Goal: Navigation & Orientation: Find specific page/section

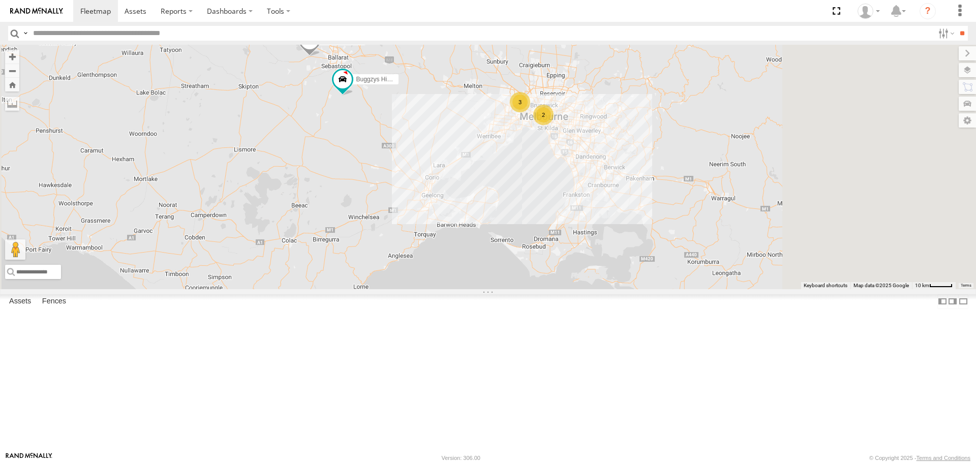
drag, startPoint x: 654, startPoint y: 191, endPoint x: 462, endPoint y: 194, distance: 192.3
click at [462, 194] on div "Buggzys HiAce #1 Buggzys HiAce #2 3 2" at bounding box center [488, 167] width 976 height 244
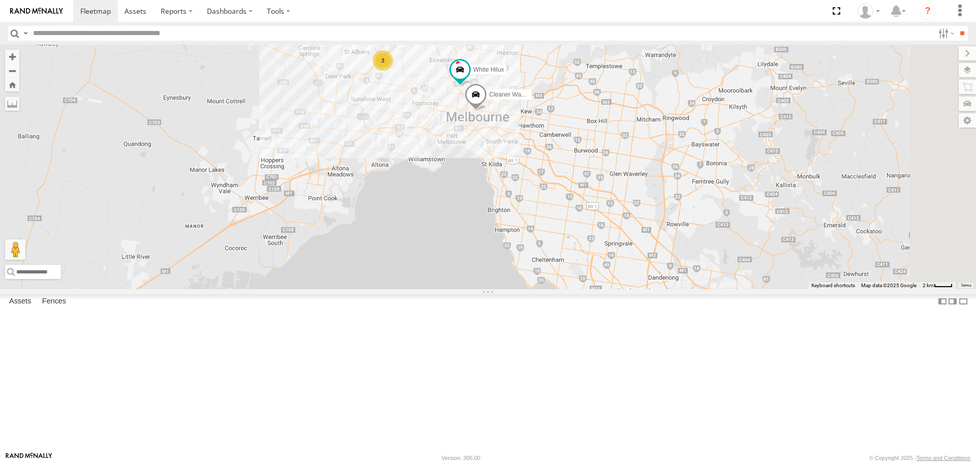
drag, startPoint x: 564, startPoint y: 153, endPoint x: 523, endPoint y: 176, distance: 46.9
click at [523, 176] on div "Buggzys HiAce #1 Buggzys HiAce #2 3 Cleaner Wagon #1 White Hilux" at bounding box center [488, 167] width 976 height 244
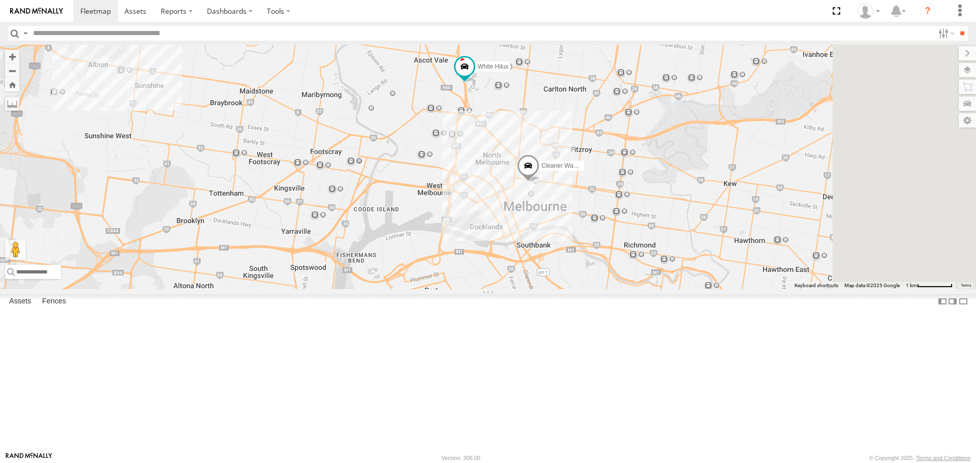
drag, startPoint x: 634, startPoint y: 188, endPoint x: 493, endPoint y: 192, distance: 140.4
click at [493, 192] on div "Buggzys HiAce #1 Buggzys HiAce #2 Cleaner Wagon #1 White Hilux 3" at bounding box center [488, 167] width 976 height 244
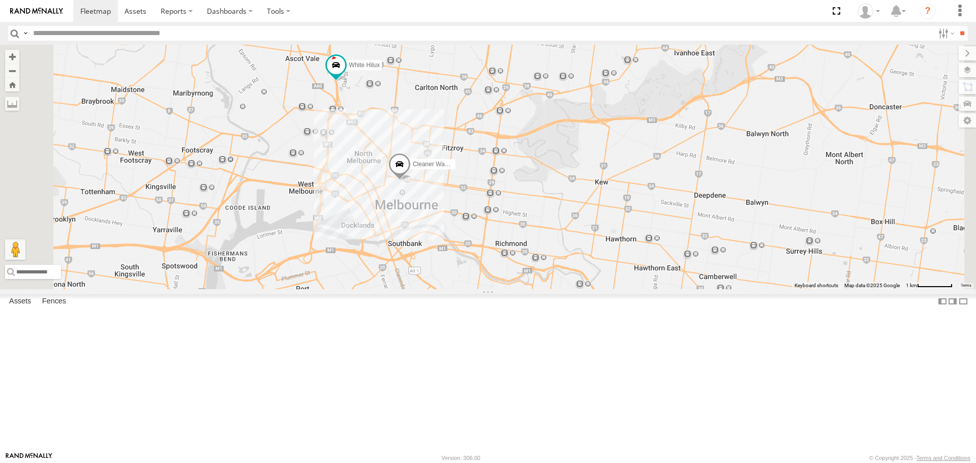
drag, startPoint x: 435, startPoint y: 199, endPoint x: 547, endPoint y: 230, distance: 116.2
click at [547, 230] on div "Buggzys HiAce #1 Buggzys HiAce #2 Cleaner Wagon #1 White Hilux" at bounding box center [488, 167] width 976 height 244
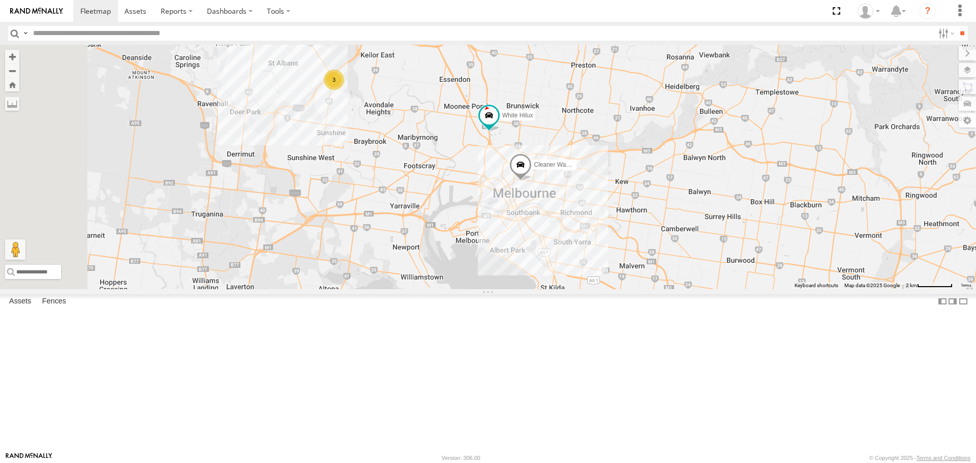
drag, startPoint x: 446, startPoint y: 226, endPoint x: 545, endPoint y: 231, distance: 99.3
click at [545, 231] on div "Buggzys HiAce #1 Buggzys HiAce #2 Cleaner Wagon #1 White Hilux 3" at bounding box center [488, 167] width 976 height 244
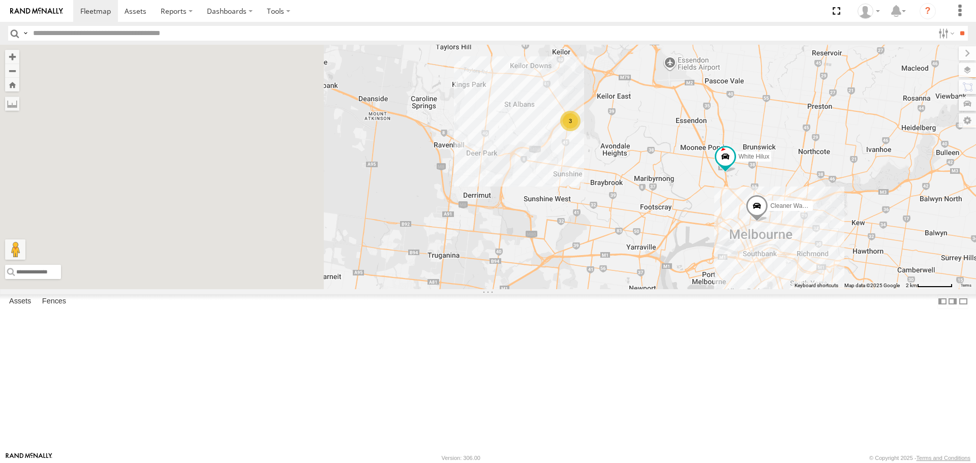
drag, startPoint x: 330, startPoint y: 204, endPoint x: 660, endPoint y: 262, distance: 335.5
click at [660, 262] on div "Buggzys HiAce #1 Buggzys HiAce #2 Cleaner Wagon #1 White Hilux 3" at bounding box center [488, 167] width 976 height 244
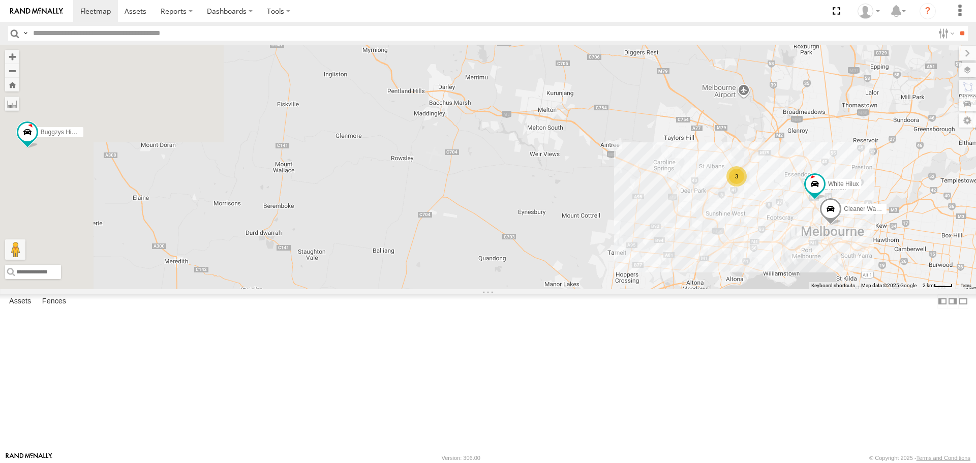
drag, startPoint x: 412, startPoint y: 180, endPoint x: 791, endPoint y: 252, distance: 385.6
click at [791, 251] on div "Buggzys HiAce #1 Buggzys HiAce #2 Cleaner Wagon #1 White Hilux 3" at bounding box center [488, 167] width 976 height 244
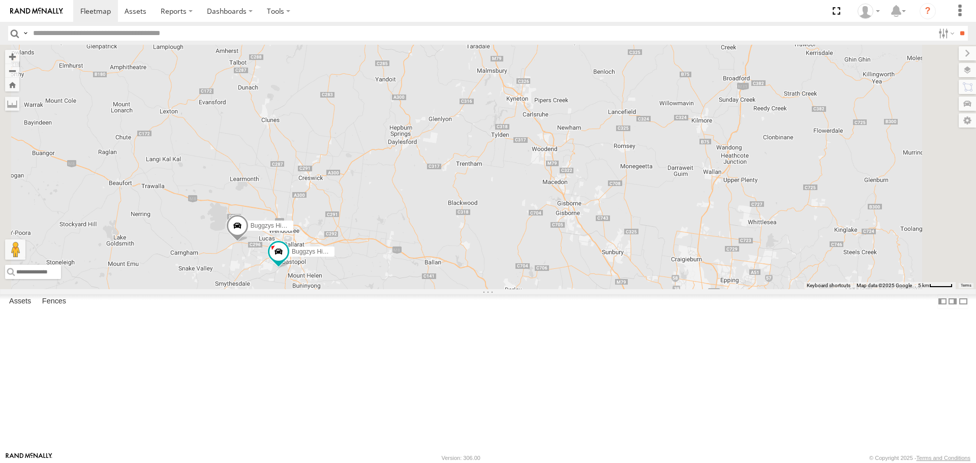
drag, startPoint x: 491, startPoint y: 233, endPoint x: 474, endPoint y: 369, distance: 136.8
click at [474, 289] on div "← Move left → Move right ↑ Move up ↓ Move down + Zoom in - Zoom out Home Jump l…" at bounding box center [488, 167] width 976 height 244
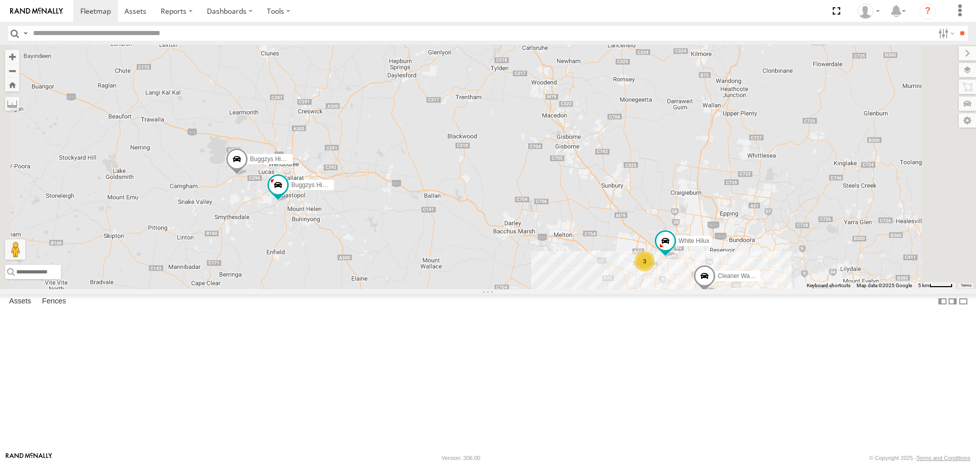
drag, startPoint x: 639, startPoint y: 195, endPoint x: 621, endPoint y: 269, distance: 76.4
click at [621, 269] on div "Buggzys HiAce #1 Buggzys HiAce #2 3 Cleaner Wagon #1 White Hilux" at bounding box center [488, 167] width 976 height 244
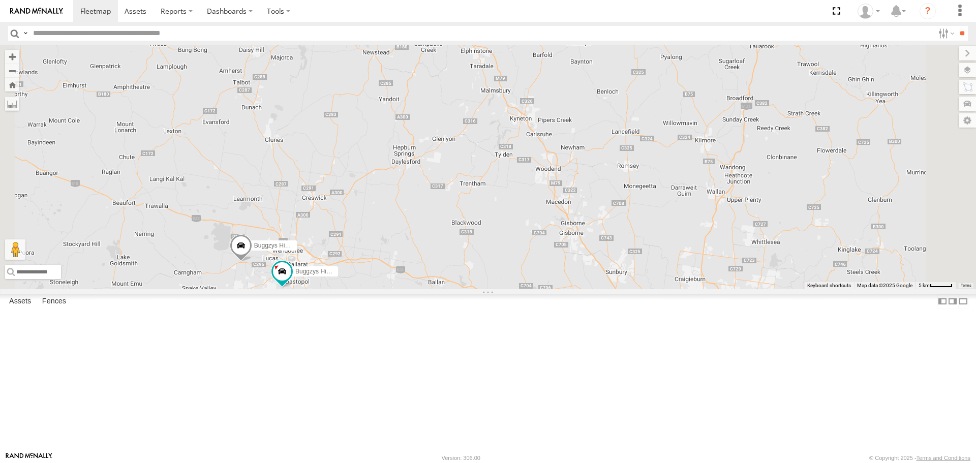
drag, startPoint x: 509, startPoint y: 193, endPoint x: 515, endPoint y: 288, distance: 95.3
click at [515, 288] on div "Buggzys HiAce #1 Buggzys HiAce #2 3 Cleaner Wagon #1 White Hilux" at bounding box center [488, 167] width 976 height 244
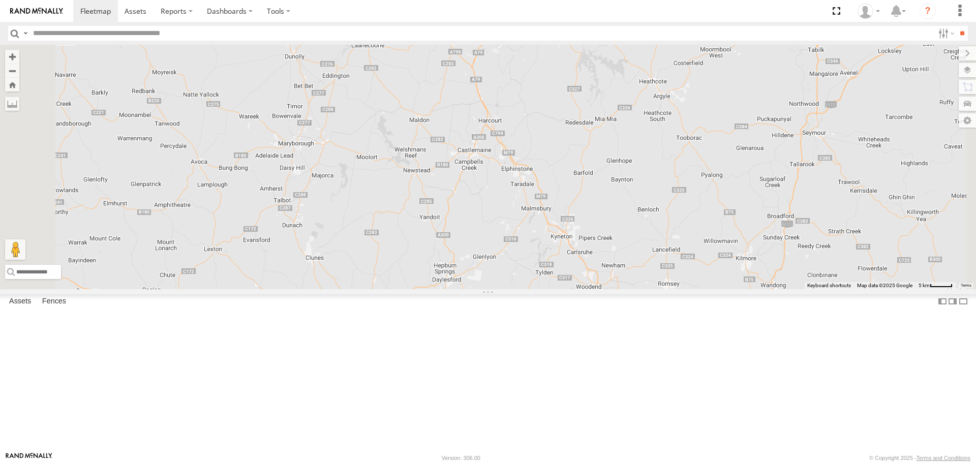
drag, startPoint x: 516, startPoint y: 194, endPoint x: 554, endPoint y: 304, distance: 116.1
click at [554, 289] on div "Buggzys HiAce #1 Buggzys HiAce #2 3 Cleaner Wagon #1 White Hilux" at bounding box center [488, 167] width 976 height 244
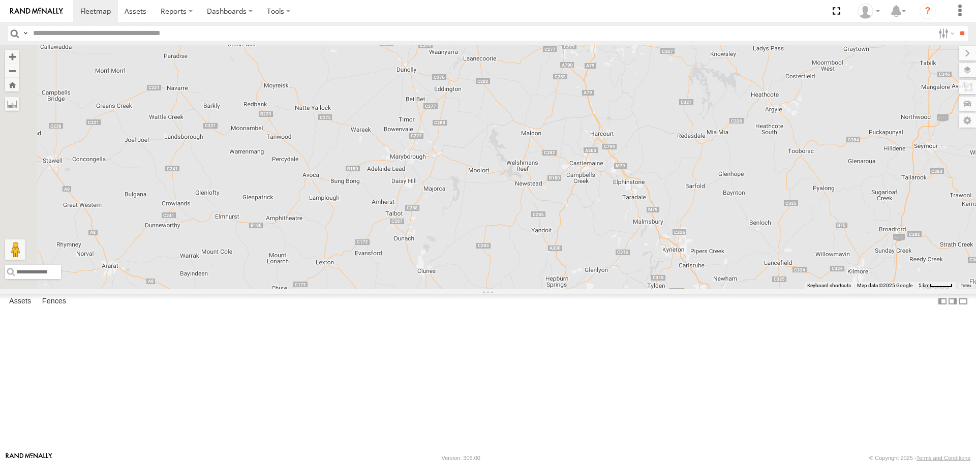
drag, startPoint x: 545, startPoint y: 327, endPoint x: 658, endPoint y: 340, distance: 113.7
click at [658, 289] on div "Buggzys HiAce #1 Buggzys HiAce #2 3 Cleaner Wagon #1 White Hilux" at bounding box center [488, 167] width 976 height 244
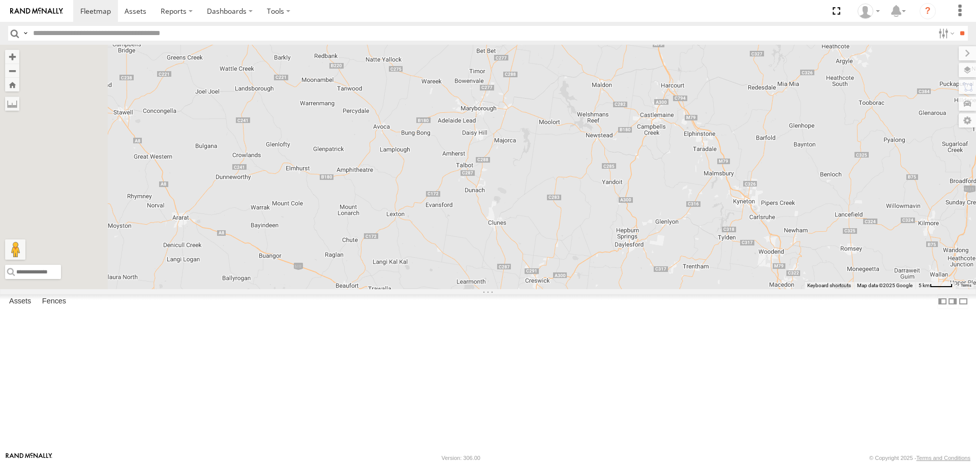
drag, startPoint x: 475, startPoint y: 346, endPoint x: 546, endPoint y: 298, distance: 86.5
click at [546, 289] on div "Buggzys HiAce #1 Buggzys HiAce #2 3 Cleaner Wagon #1 White Hilux" at bounding box center [488, 167] width 976 height 244
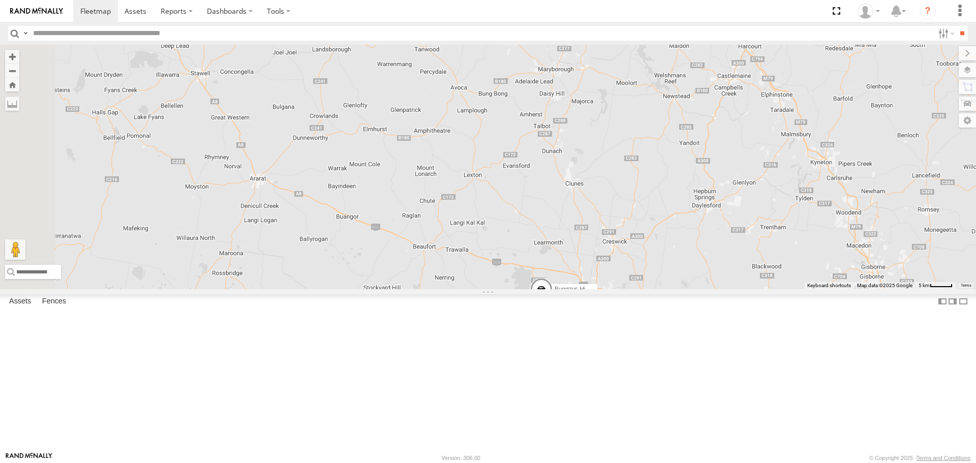
drag, startPoint x: 568, startPoint y: 361, endPoint x: 646, endPoint y: 322, distance: 87.6
click at [646, 289] on div "Buggzys HiAce #1 Buggzys HiAce #2 3 Cleaner Wagon #1 White Hilux" at bounding box center [488, 167] width 976 height 244
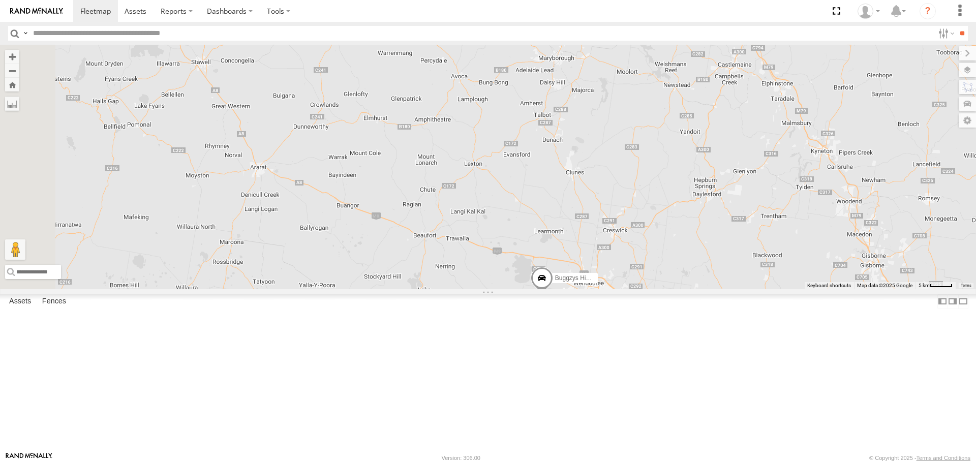
drag, startPoint x: 487, startPoint y: 341, endPoint x: 487, endPoint y: 221, distance: 120.0
click at [487, 221] on div "Buggzys HiAce #1 Buggzys HiAce #2 3 Cleaner Wagon #1 White Hilux" at bounding box center [488, 167] width 976 height 244
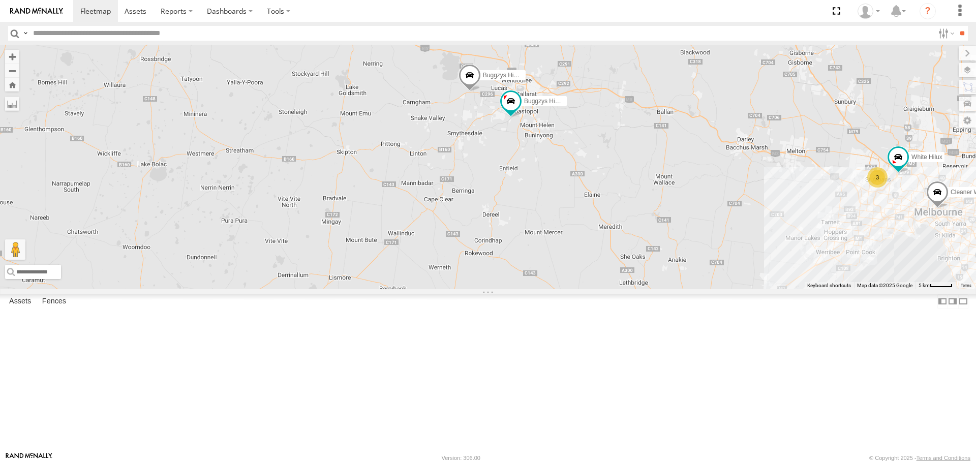
drag, startPoint x: 597, startPoint y: 257, endPoint x: 509, endPoint y: 142, distance: 144.3
click at [509, 142] on div "Buggzys HiAce #1 Buggzys HiAce #2 3 Cleaner Wagon #1 White Hilux" at bounding box center [488, 167] width 976 height 244
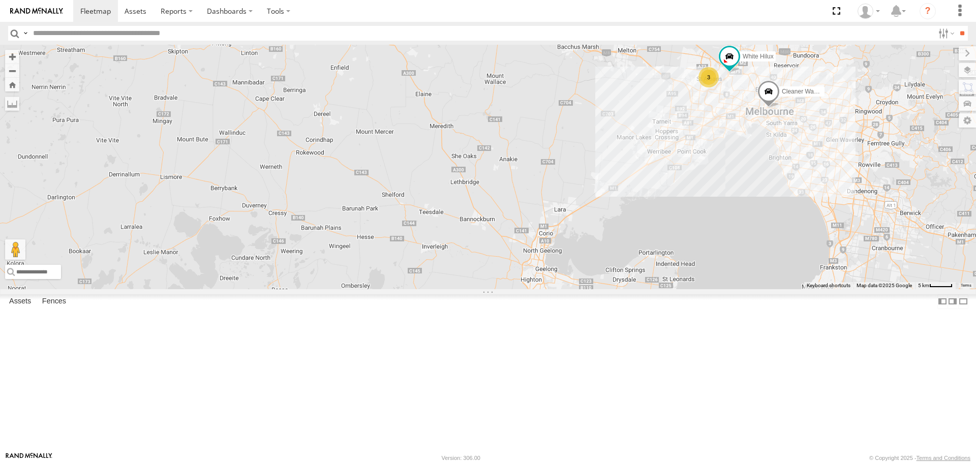
drag, startPoint x: 694, startPoint y: 320, endPoint x: 539, endPoint y: 239, distance: 175.2
click at [539, 239] on div "Buggzys HiAce #1 Buggzys HiAce #2 3 Cleaner Wagon #1 White Hilux" at bounding box center [488, 167] width 976 height 244
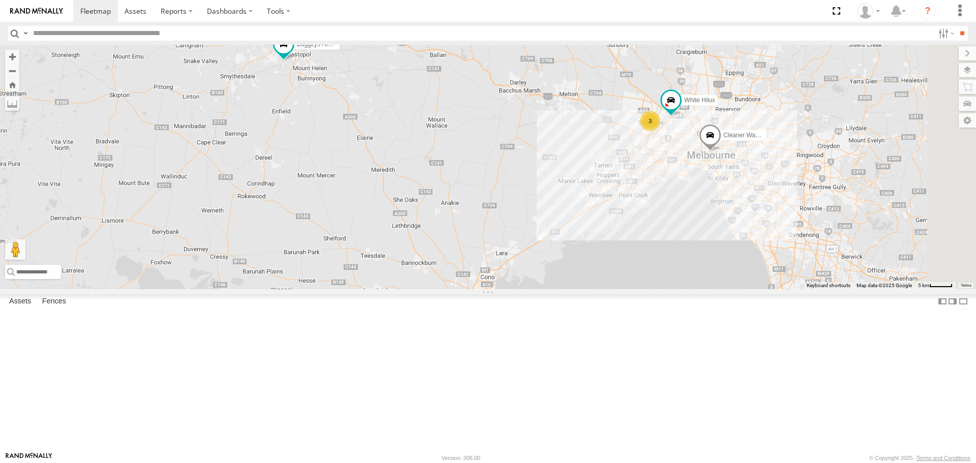
drag, startPoint x: 678, startPoint y: 218, endPoint x: 546, endPoint y: 320, distance: 167.2
click at [546, 289] on div "Buggzys HiAce #1 Buggzys HiAce #2 3 Cleaner Wagon #1 White Hilux" at bounding box center [488, 167] width 976 height 244
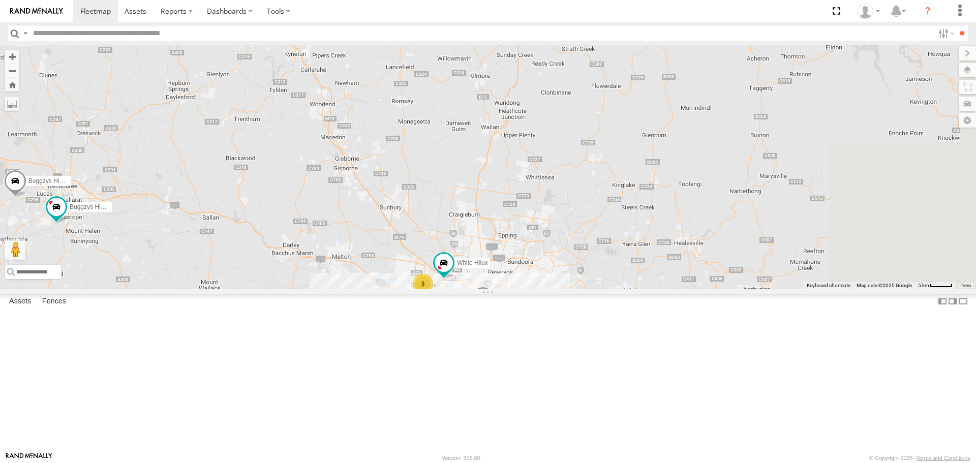
drag, startPoint x: 636, startPoint y: 184, endPoint x: 485, endPoint y: 299, distance: 189.7
click at [485, 289] on div "Buggzys HiAce #1 Buggzys HiAce #2 3 Cleaner Wagon #1 White Hilux" at bounding box center [488, 167] width 976 height 244
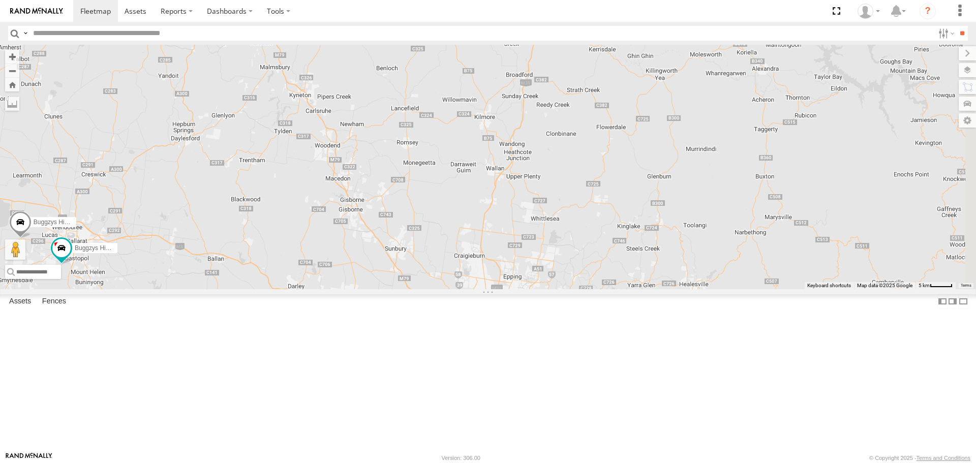
drag, startPoint x: 540, startPoint y: 258, endPoint x: 546, endPoint y: 301, distance: 42.6
click at [546, 289] on div "Buggzys HiAce #1 Buggzys HiAce #2 3 Cleaner Wagon #1 White Hilux" at bounding box center [488, 167] width 976 height 244
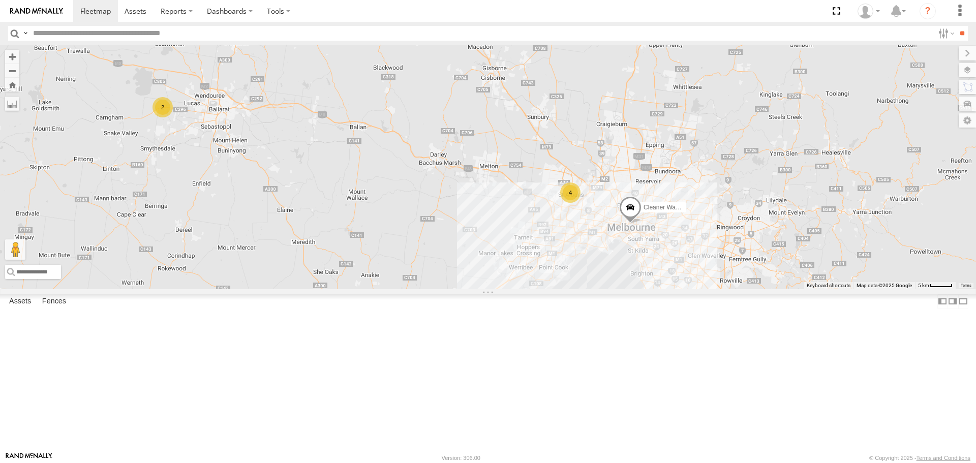
drag, startPoint x: 752, startPoint y: 302, endPoint x: 655, endPoint y: 300, distance: 96.7
click at [655, 289] on div "2 4 Cleaner Wagon #1" at bounding box center [488, 167] width 976 height 244
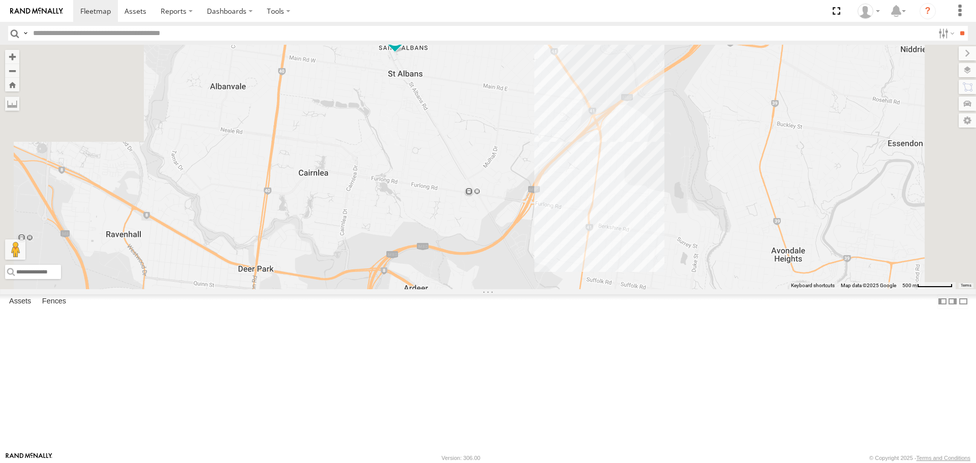
drag, startPoint x: 544, startPoint y: 103, endPoint x: 594, endPoint y: 397, distance: 297.7
click at [594, 289] on div "Cleaner Wagon #1 White Hilux HiAce #1" at bounding box center [488, 167] width 976 height 244
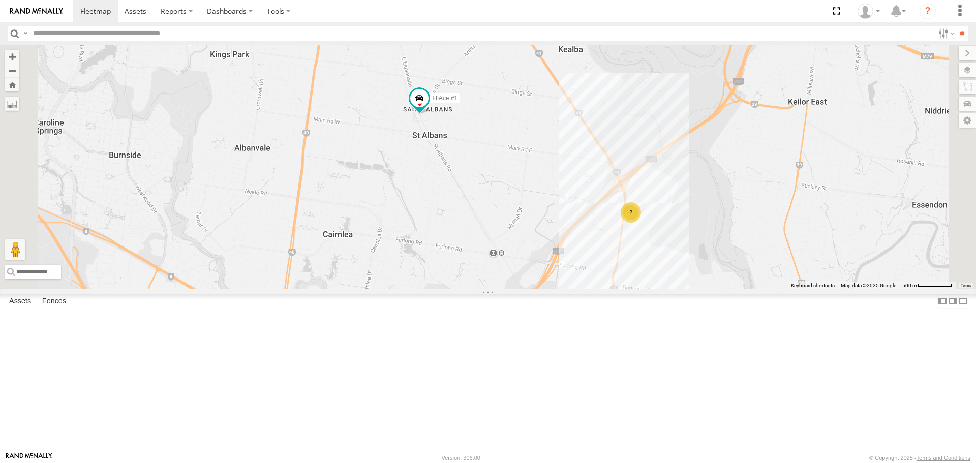
drag, startPoint x: 529, startPoint y: 176, endPoint x: 591, endPoint y: 247, distance: 94.1
click at [591, 247] on div "Cleaner Wagon #1 White Hilux HiAce #1 2" at bounding box center [488, 167] width 976 height 244
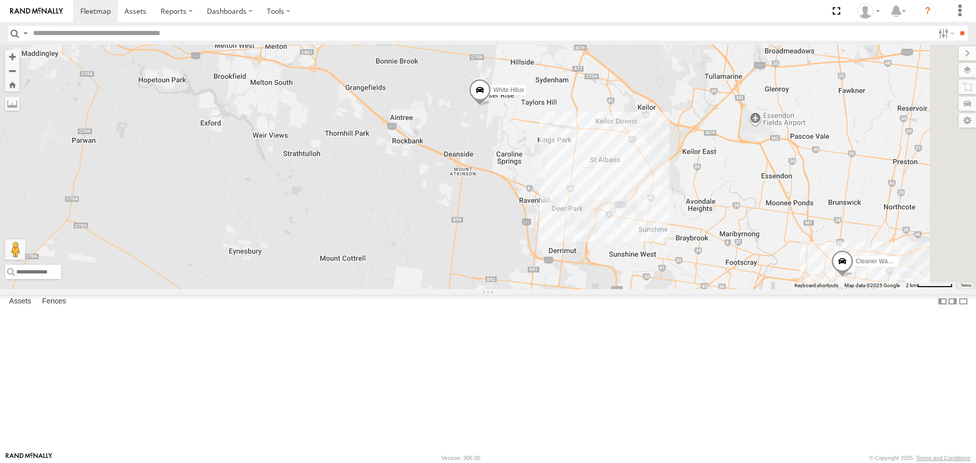
drag, startPoint x: 738, startPoint y: 318, endPoint x: 449, endPoint y: 155, distance: 332.0
click at [449, 155] on div "Cleaner Wagon #1 White Hilux" at bounding box center [488, 167] width 976 height 244
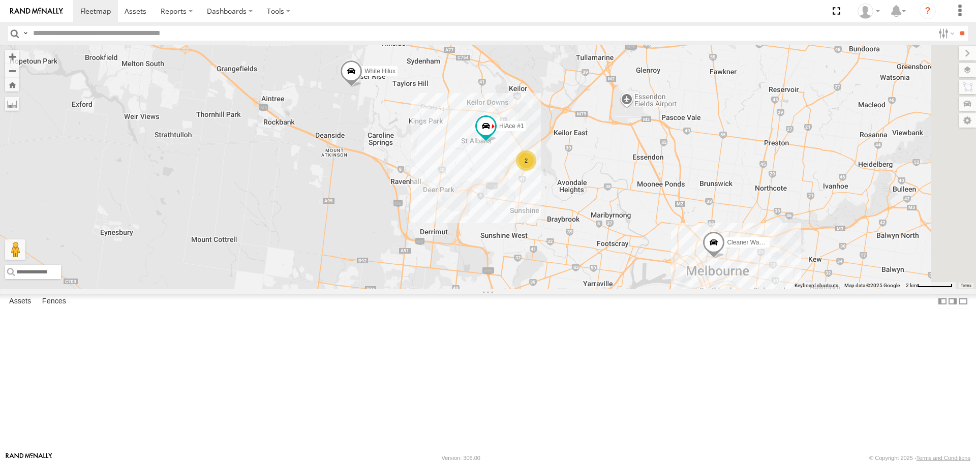
drag, startPoint x: 742, startPoint y: 284, endPoint x: 652, endPoint y: 287, distance: 89.6
click at [652, 287] on div "Cleaner Wagon #1 White Hilux HiAce #1 2" at bounding box center [488, 167] width 976 height 244
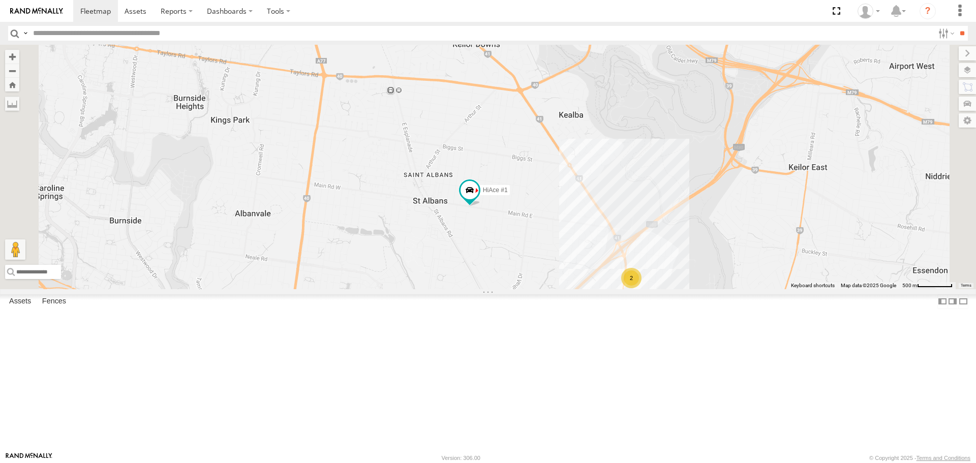
drag, startPoint x: 599, startPoint y: 220, endPoint x: 574, endPoint y: 325, distance: 108.2
click at [574, 289] on div "Cleaner Wagon #1 White Hilux HiAce #1 2" at bounding box center [488, 167] width 976 height 244
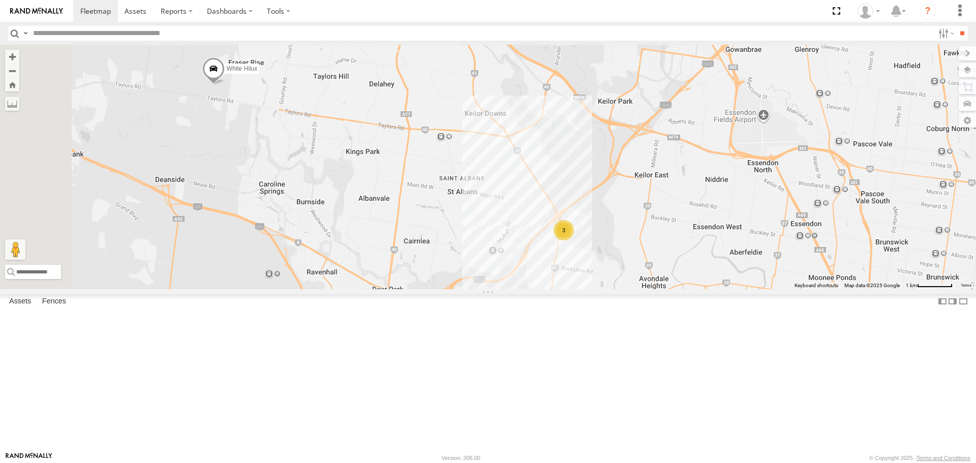
drag, startPoint x: 604, startPoint y: 322, endPoint x: 631, endPoint y: 278, distance: 51.4
click at [631, 278] on div "White Hilux 3" at bounding box center [488, 167] width 976 height 244
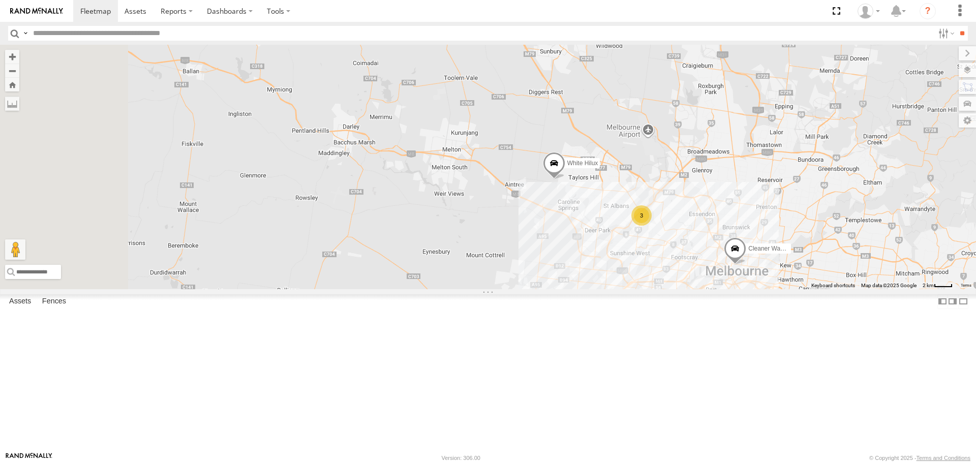
drag, startPoint x: 477, startPoint y: 269, endPoint x: 760, endPoint y: 313, distance: 287.2
click at [743, 289] on div "White Hilux 3 Cleaner Wagon #1" at bounding box center [488, 167] width 976 height 244
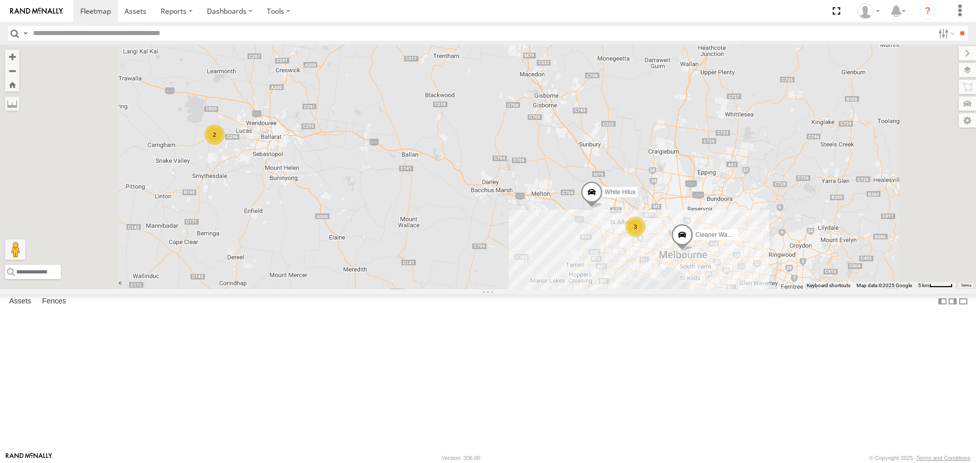
drag, startPoint x: 642, startPoint y: 307, endPoint x: 465, endPoint y: 262, distance: 183.0
click at [465, 262] on div "White Hilux Cleaner Wagon #1 2 3" at bounding box center [488, 167] width 976 height 244
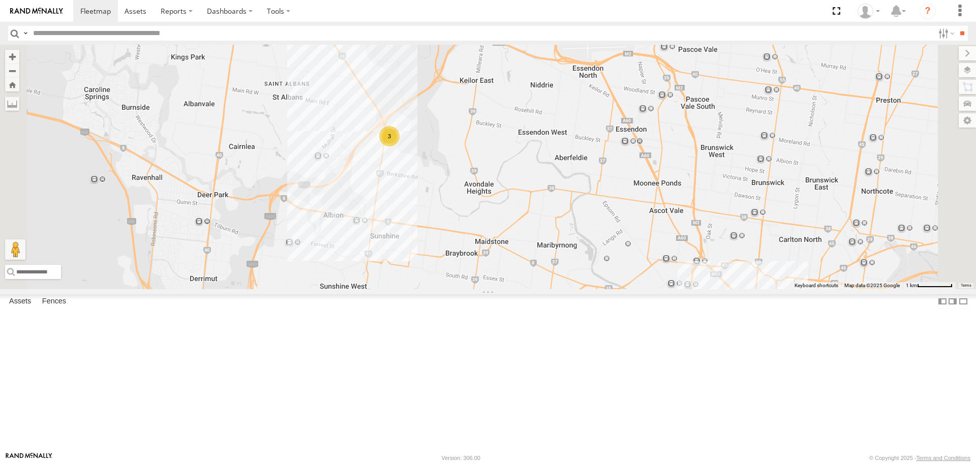
drag, startPoint x: 561, startPoint y: 213, endPoint x: 510, endPoint y: 316, distance: 116.0
click at [511, 289] on div "White Hilux Cleaner Wagon #1 3" at bounding box center [488, 167] width 976 height 244
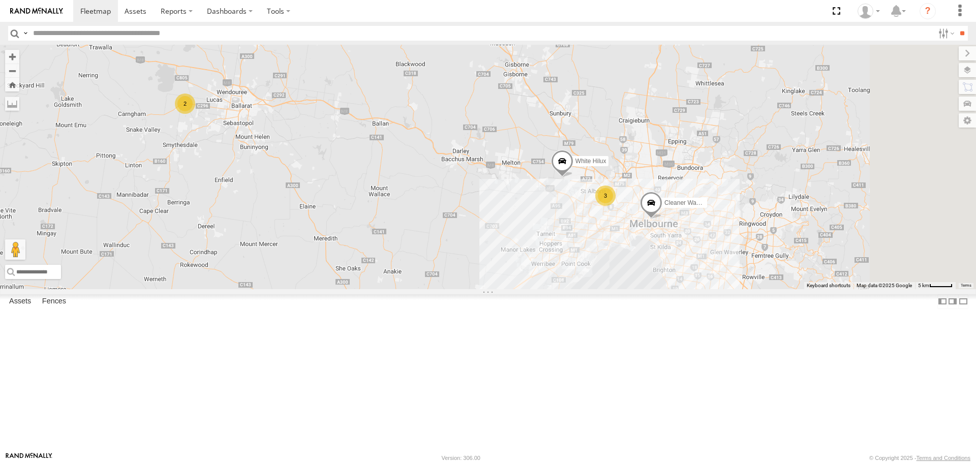
drag, startPoint x: 724, startPoint y: 315, endPoint x: 701, endPoint y: 315, distance: 22.9
click at [701, 289] on div "2 3 Cleaner Wagon #1 White Hilux" at bounding box center [488, 167] width 976 height 244
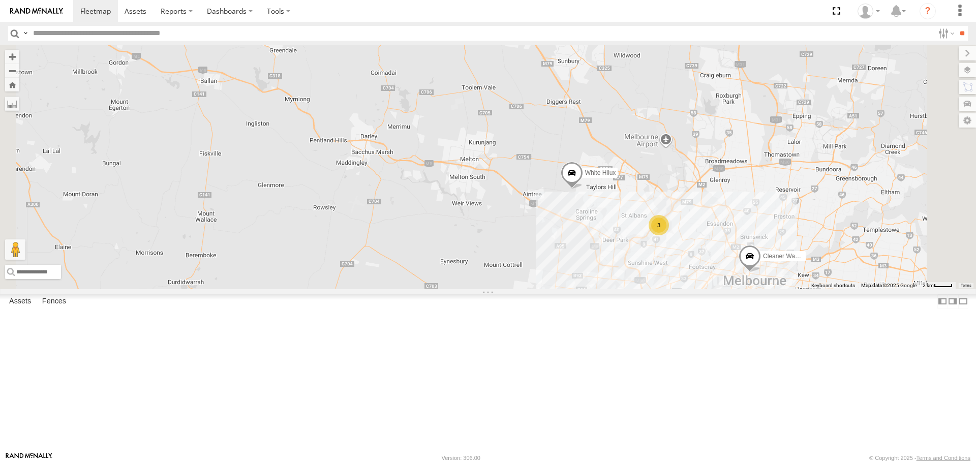
drag, startPoint x: 746, startPoint y: 268, endPoint x: 725, endPoint y: 271, distance: 20.7
click at [725, 271] on div "Cleaner Wagon #1 White Hilux 3" at bounding box center [488, 167] width 976 height 244
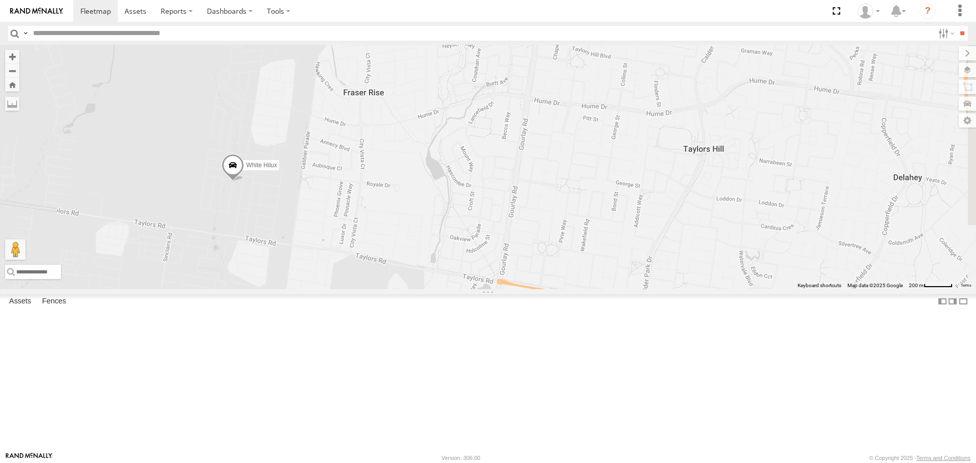
drag, startPoint x: 409, startPoint y: 260, endPoint x: 575, endPoint y: 261, distance: 165.8
click at [575, 261] on div "Cleaner Wagon #1 White Hilux" at bounding box center [488, 167] width 976 height 244
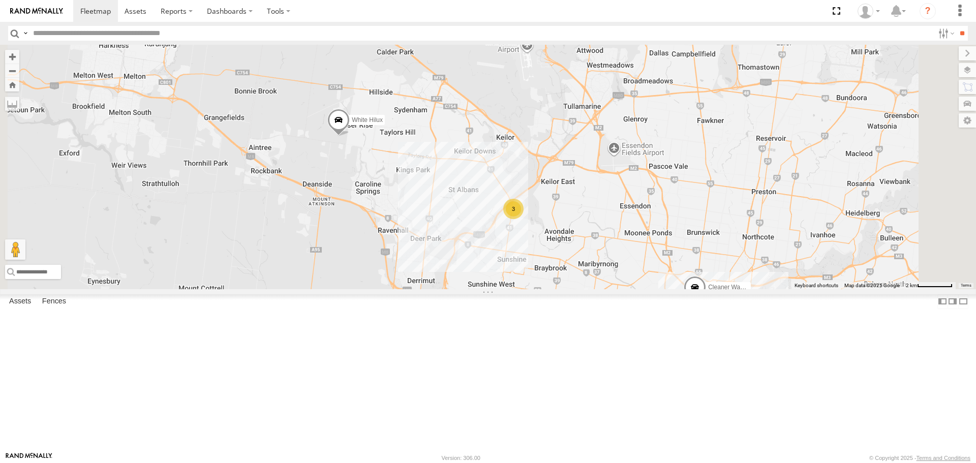
drag, startPoint x: 515, startPoint y: 230, endPoint x: 498, endPoint y: 257, distance: 32.2
click at [498, 257] on div "Cleaner Wagon #1 White Hilux 3" at bounding box center [488, 167] width 976 height 244
